Goal: Task Accomplishment & Management: Use online tool/utility

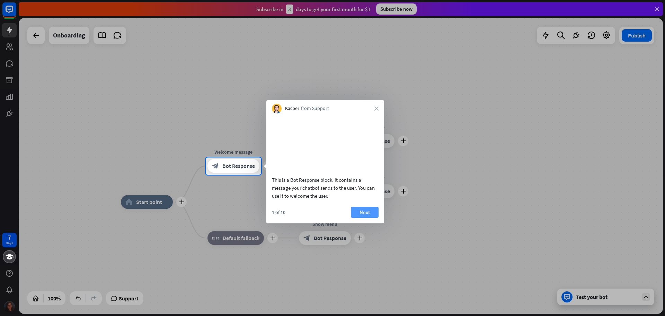
click at [372, 218] on button "Next" at bounding box center [365, 211] width 28 height 11
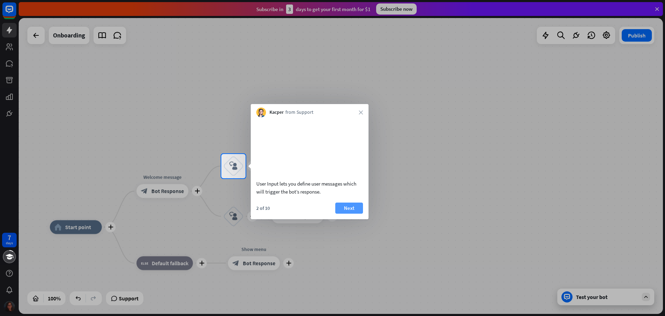
click at [355, 213] on button "Next" at bounding box center [349, 207] width 28 height 11
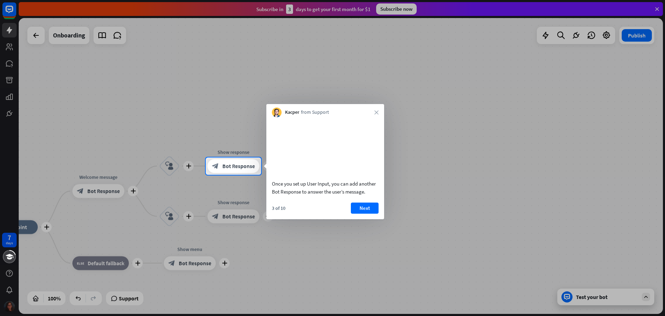
click at [355, 213] on button "Next" at bounding box center [365, 207] width 28 height 11
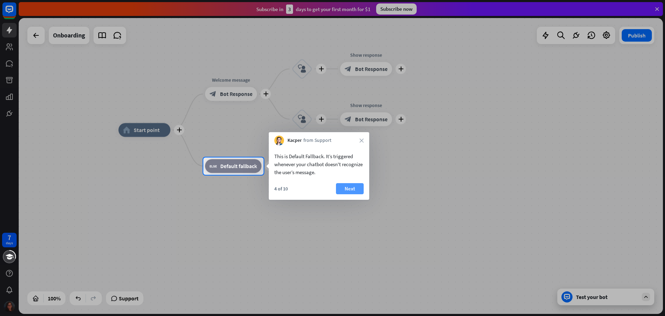
click at [353, 192] on button "Next" at bounding box center [350, 188] width 28 height 11
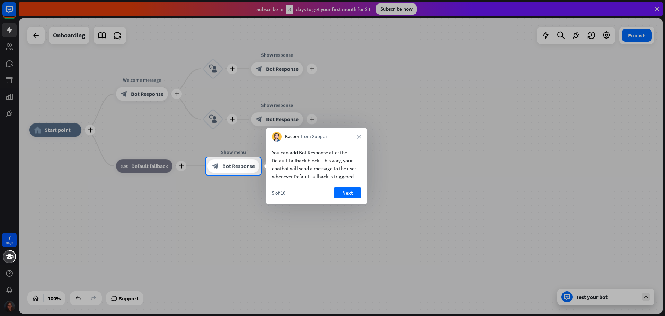
click at [353, 192] on button "Next" at bounding box center [348, 192] width 28 height 11
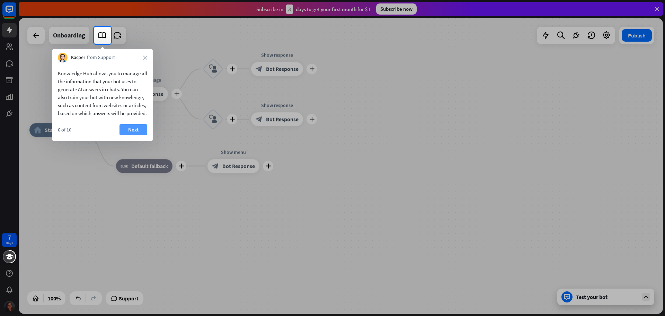
click at [135, 135] on button "Next" at bounding box center [134, 129] width 28 height 11
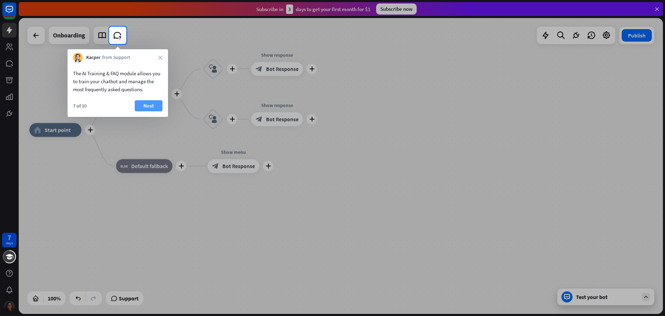
click at [143, 106] on button "Next" at bounding box center [149, 105] width 28 height 11
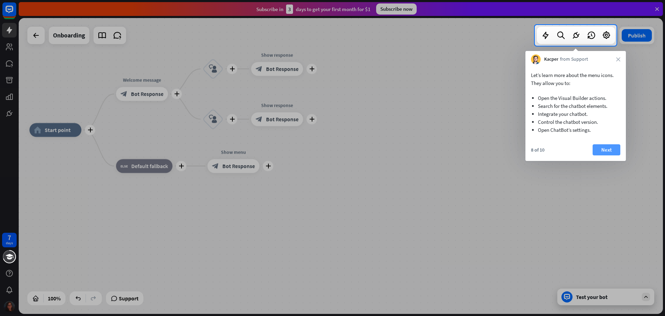
click at [608, 153] on button "Next" at bounding box center [607, 149] width 28 height 11
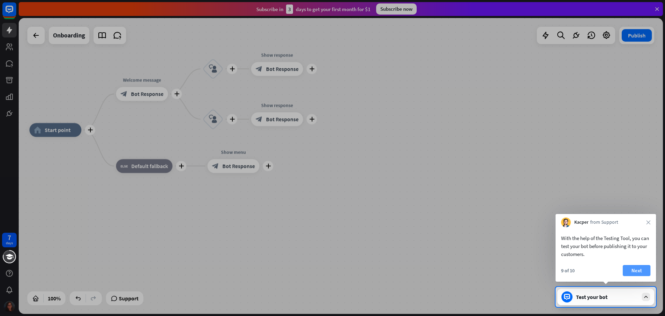
click at [643, 269] on button "Next" at bounding box center [637, 270] width 28 height 11
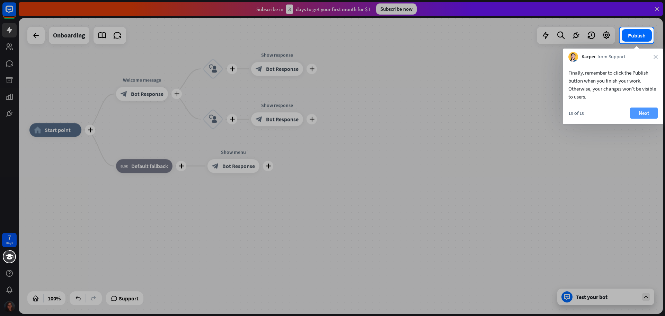
click at [639, 113] on button "Next" at bounding box center [644, 112] width 28 height 11
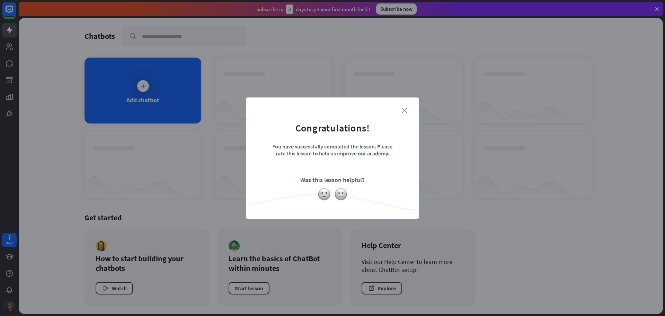
click at [404, 113] on icon "close" at bounding box center [404, 110] width 5 height 5
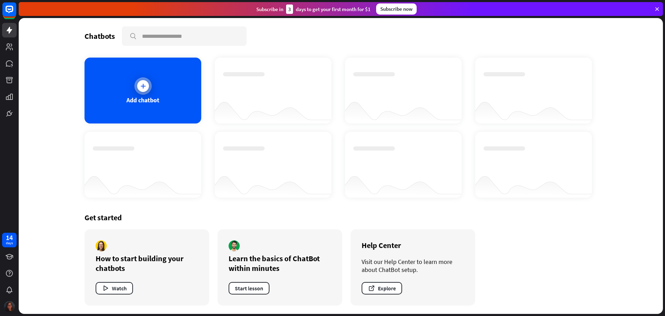
click at [162, 96] on div "Add chatbot" at bounding box center [143, 91] width 117 height 66
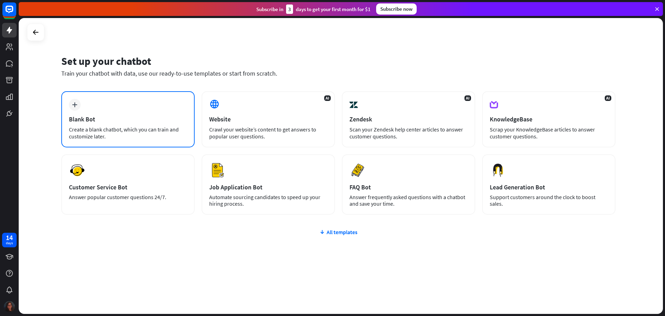
click at [127, 112] on div "plus Blank Bot Create a blank chatbot, which you can train and customize later." at bounding box center [127, 119] width 133 height 56
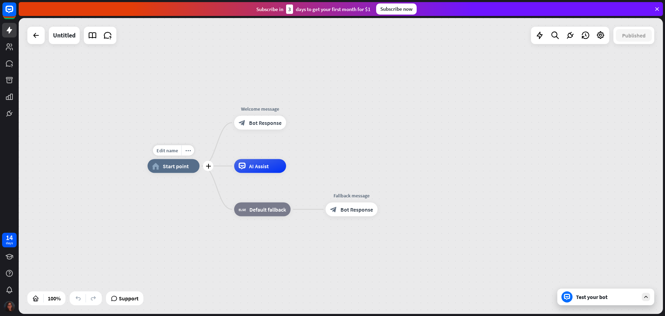
click at [168, 163] on span "Start point" at bounding box center [176, 165] width 26 height 7
